Goal: Use online tool/utility: Utilize a website feature to perform a specific function

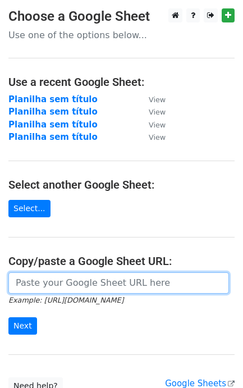
click at [37, 284] on input "url" at bounding box center [118, 283] width 221 height 21
paste input "https://docs.google.com/spreadsheets/d/1S-SQS2_G7Zty6PTnG5c1oUpd2WHXhMJP4fiCFJ9…"
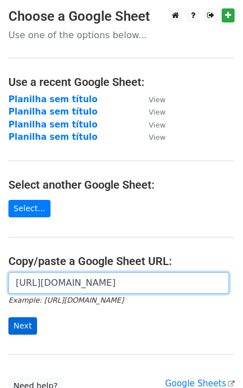
scroll to position [0, 251]
type input "https://docs.google.com/spreadsheets/d/1S-SQS2_G7Zty6PTnG5c1oUpd2WHXhMJP4fiCFJ9…"
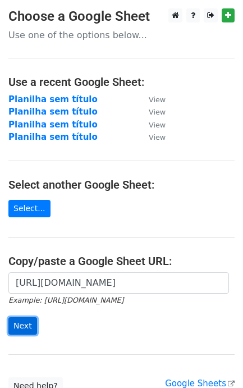
click at [26, 329] on input "Next" at bounding box center [22, 325] width 29 height 17
